Goal: Transaction & Acquisition: Purchase product/service

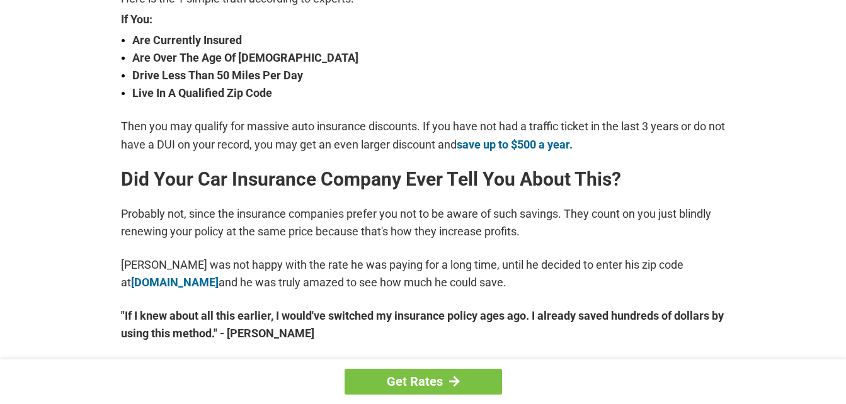
scroll to position [504, 0]
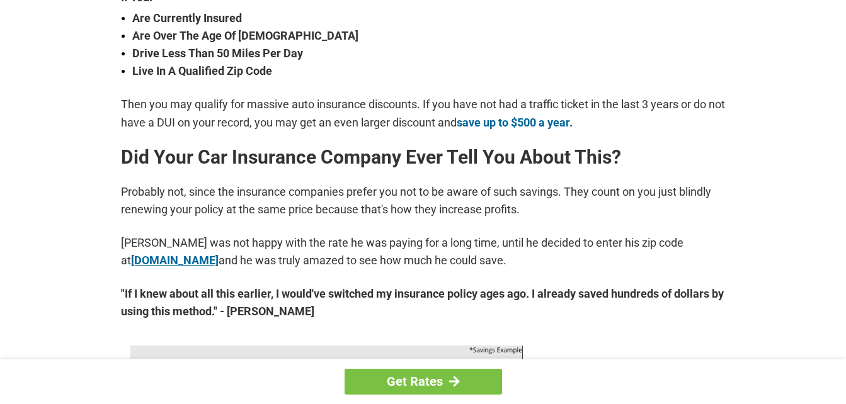
click at [158, 264] on link "[DOMAIN_NAME]" at bounding box center [175, 260] width 88 height 13
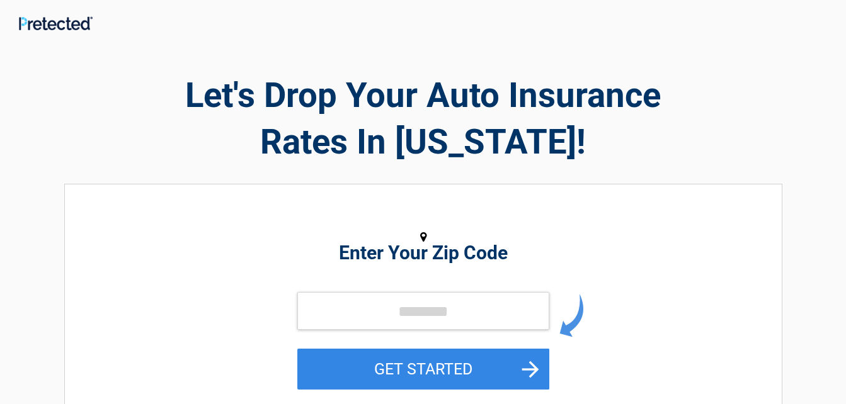
click at [355, 268] on div "Enter Your Zip Code GET STARTED" at bounding box center [423, 314] width 578 height 234
click at [370, 314] on input "tel" at bounding box center [423, 311] width 252 height 38
type input "*****"
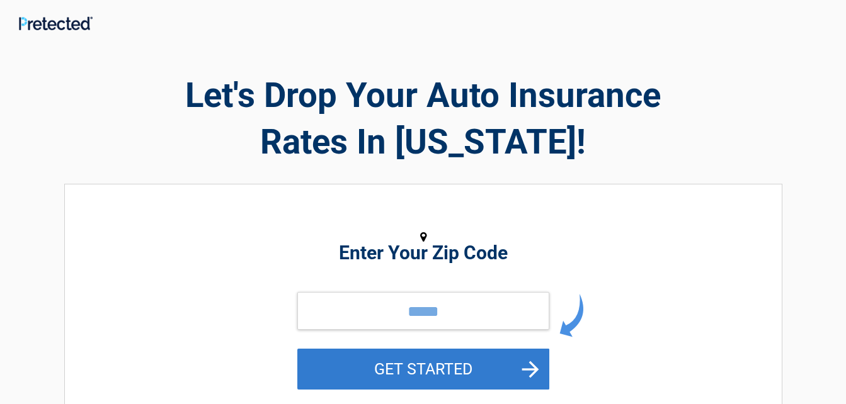
click at [452, 364] on button "GET STARTED" at bounding box center [423, 369] width 252 height 41
